Goal: Task Accomplishment & Management: Use online tool/utility

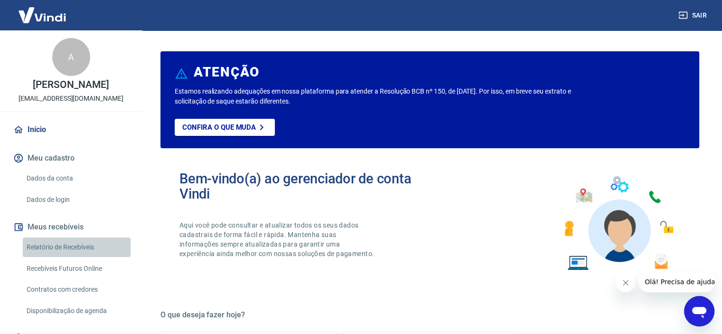
click at [90, 247] on link "Relatório de Recebíveis" at bounding box center [77, 246] width 108 height 19
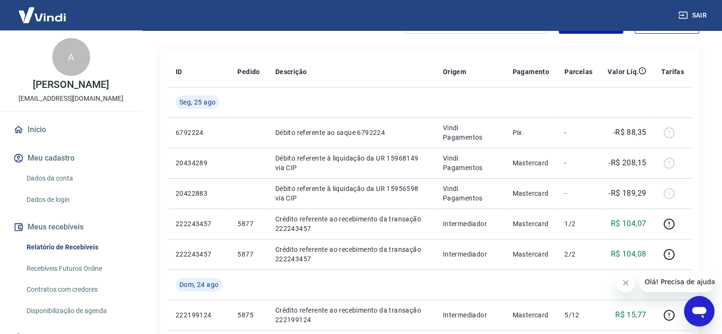
scroll to position [43, 0]
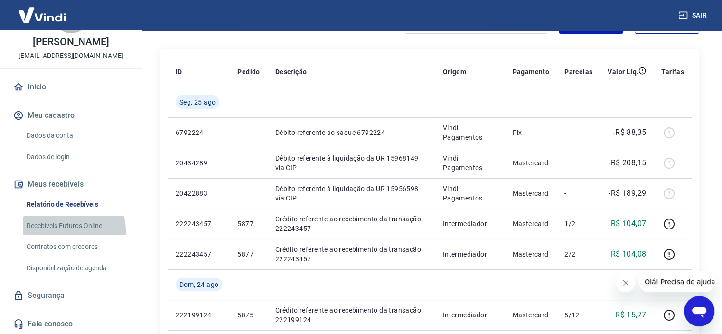
click at [67, 231] on link "Recebíveis Futuros Online" at bounding box center [77, 225] width 108 height 19
